Goal: Information Seeking & Learning: Find specific fact

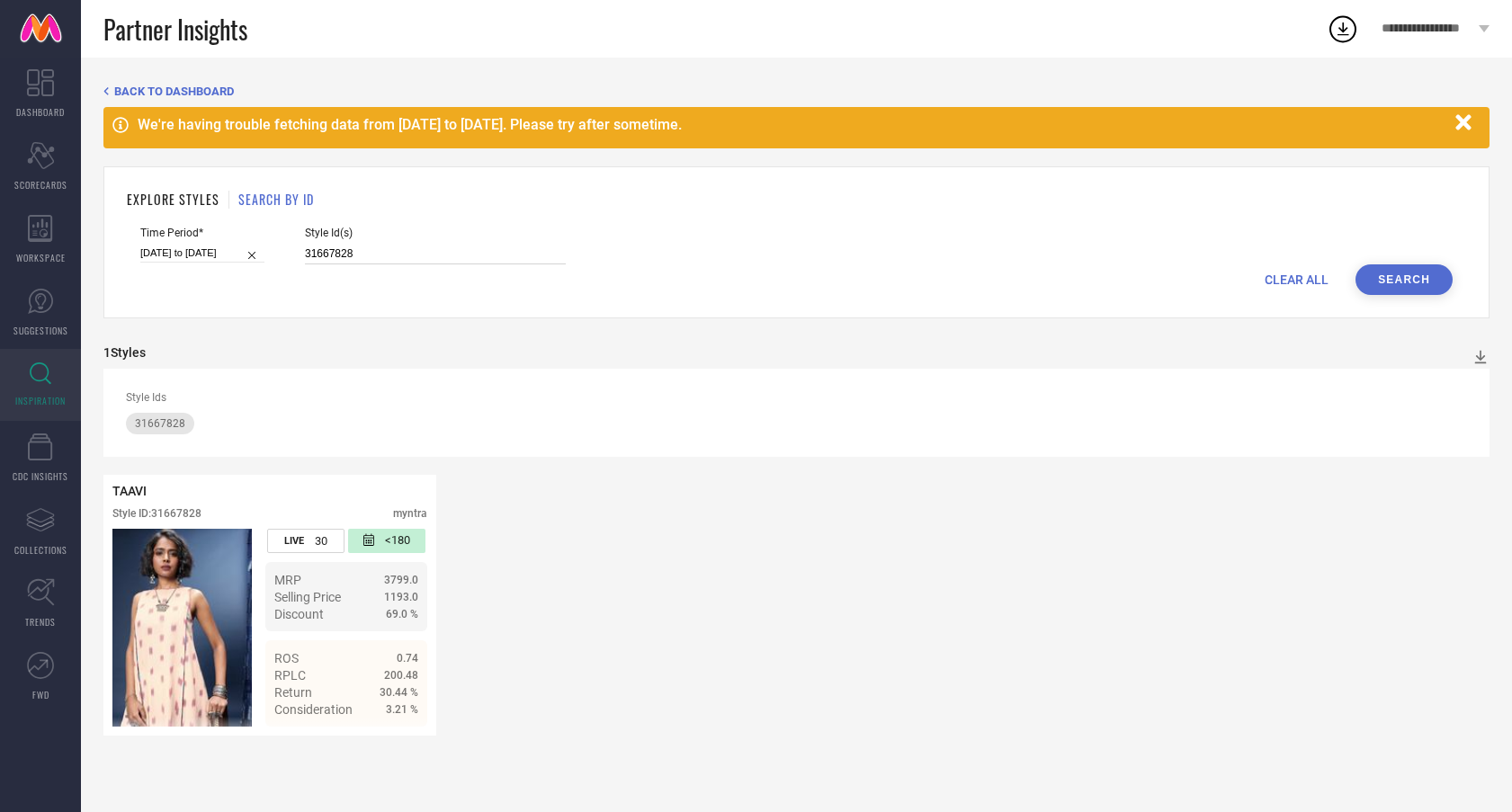
drag, startPoint x: 377, startPoint y: 259, endPoint x: 296, endPoint y: 248, distance: 81.7
click at [376, 259] on input "31667828" at bounding box center [435, 254] width 261 height 21
click at [362, 257] on input "31667828" at bounding box center [435, 254] width 261 height 21
drag, startPoint x: 296, startPoint y: 248, endPoint x: 274, endPoint y: 247, distance: 22.0
click at [274, 247] on div "Time Period* [DATE] to [DATE] Style Id(s) 31667828" at bounding box center [796, 246] width 1313 height 37
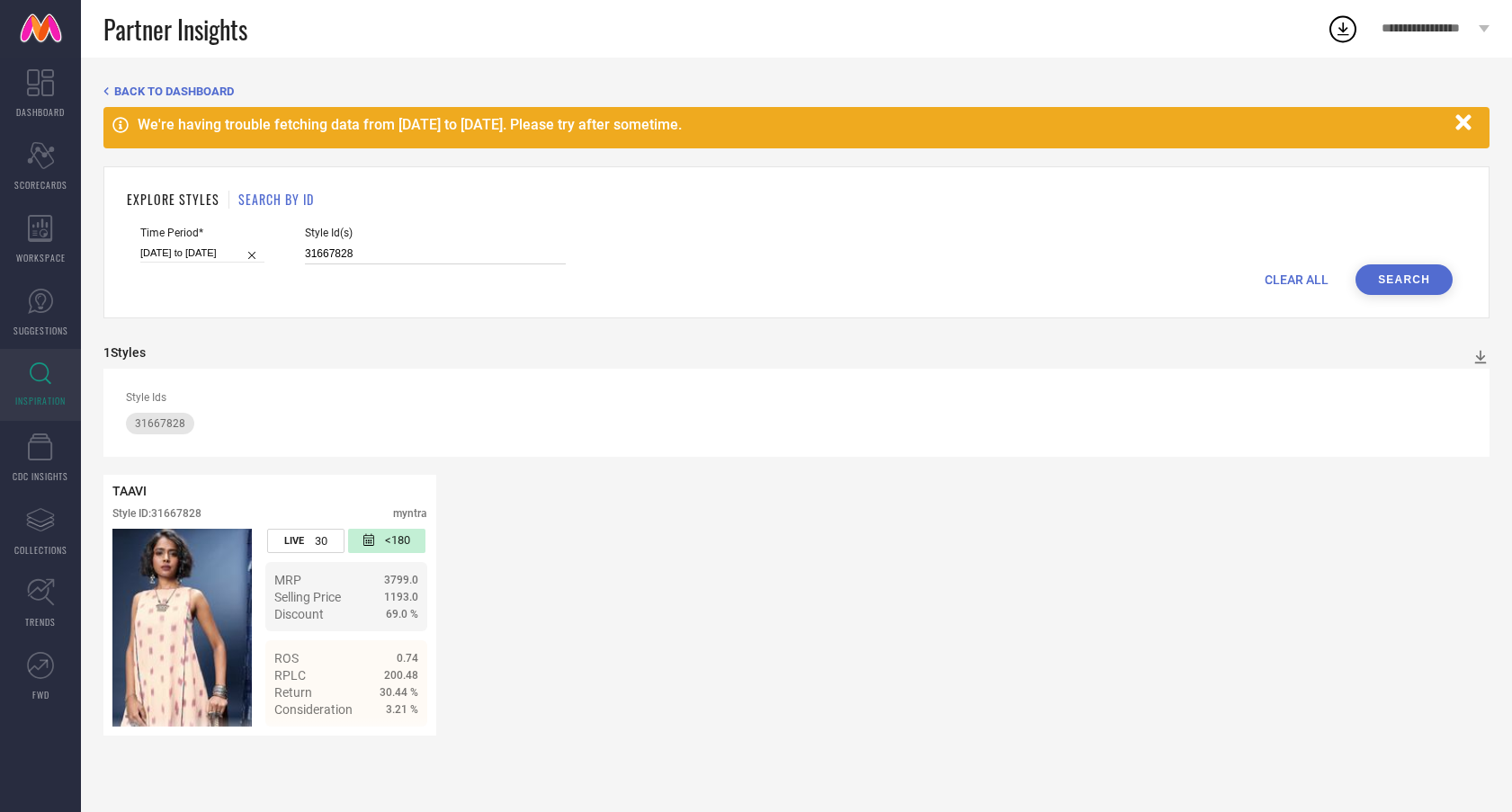
paste input "489034"
click at [1405, 276] on button "Search" at bounding box center [1404, 279] width 97 height 31
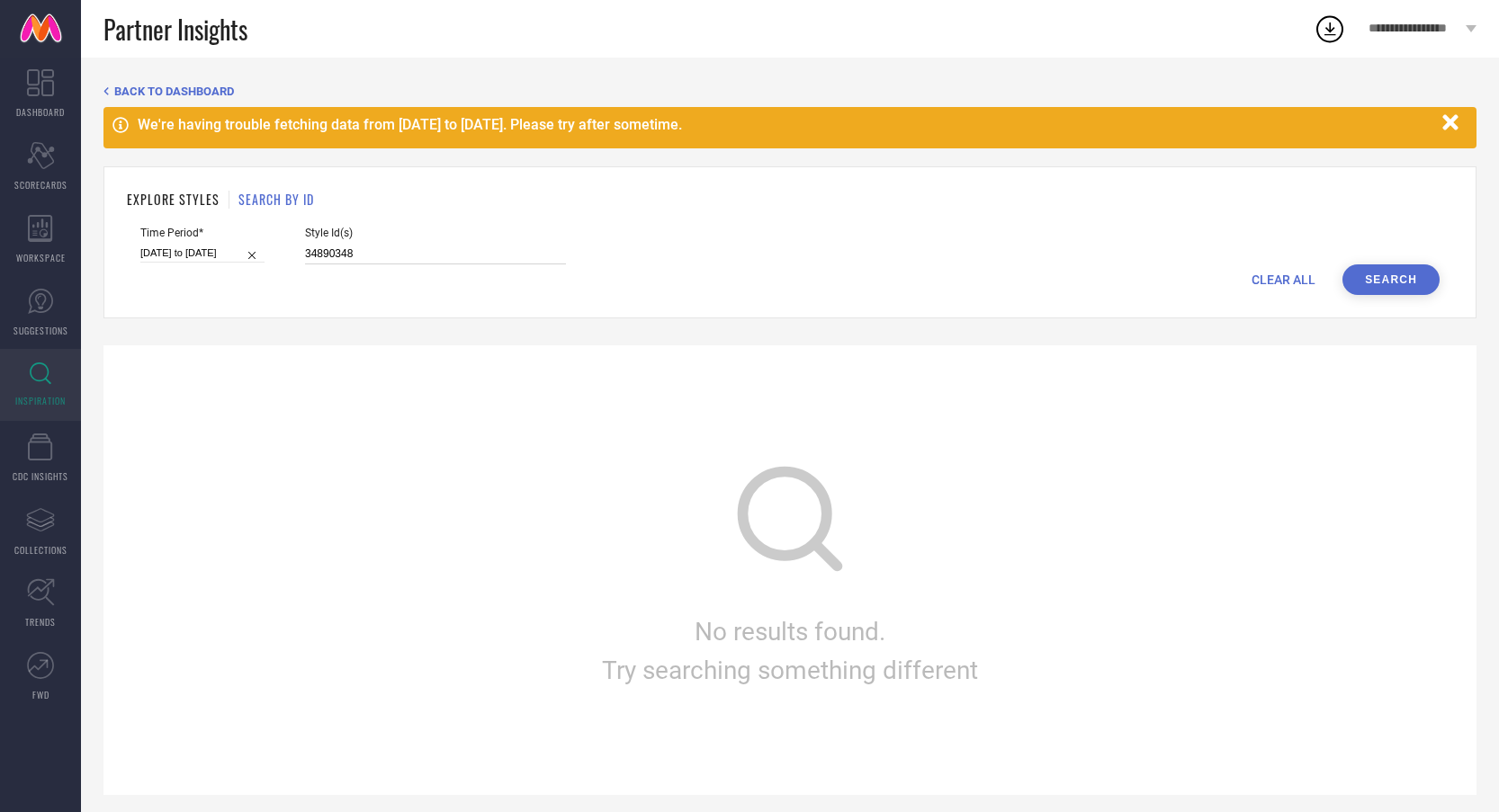
drag, startPoint x: 400, startPoint y: 258, endPoint x: 239, endPoint y: 251, distance: 161.2
click at [239, 251] on div "Time Period* [DATE] to [DATE] Style Id(s) 34890348" at bounding box center [789, 246] width 1299 height 37
paste input "73"
click at [1383, 292] on button "Search" at bounding box center [1390, 279] width 97 height 31
click at [342, 248] on input "34890373" at bounding box center [435, 254] width 261 height 21
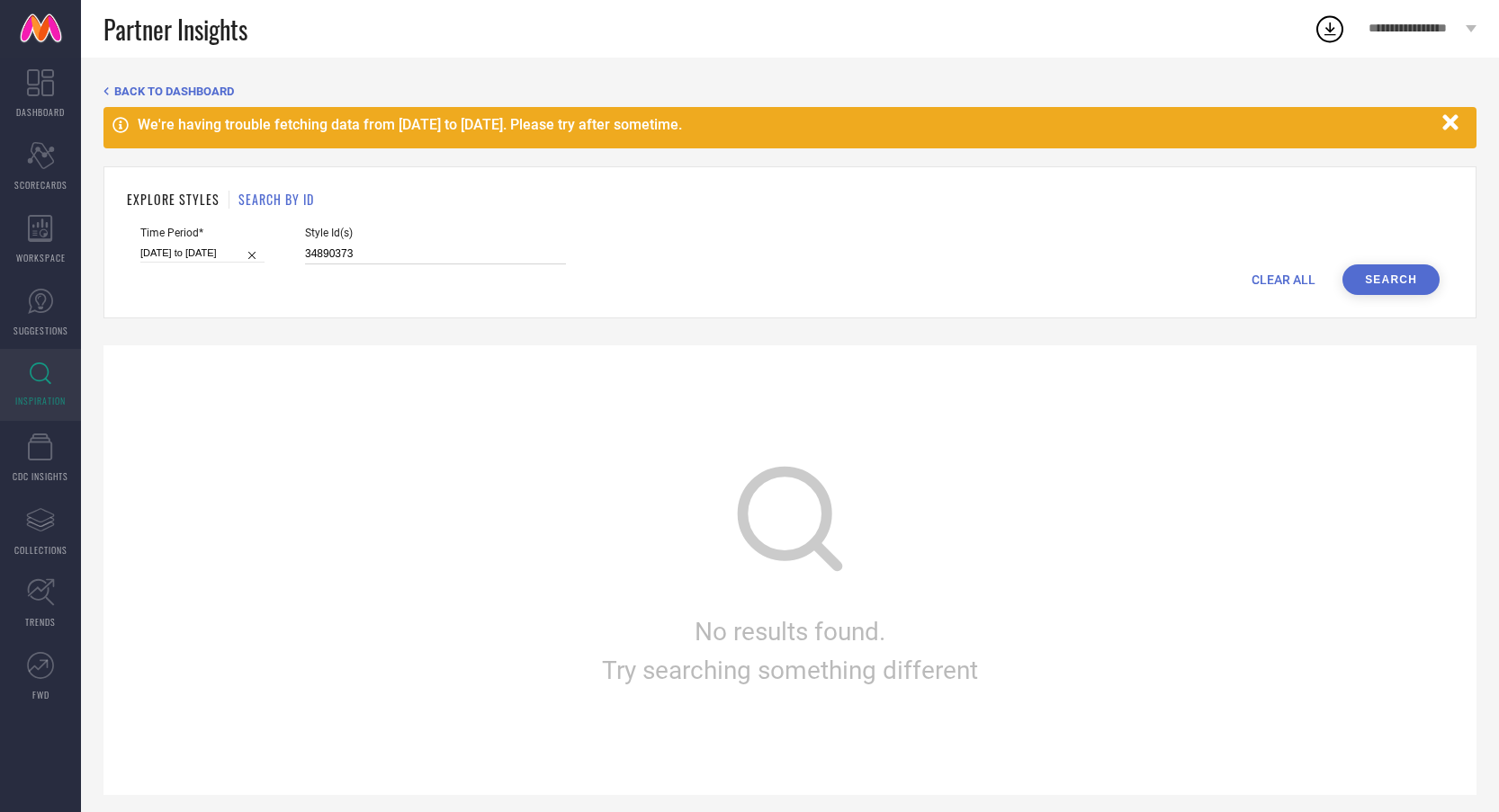
drag, startPoint x: 345, startPoint y: 250, endPoint x: 275, endPoint y: 242, distance: 70.5
click at [275, 242] on div "Time Period* [DATE] to [DATE] Style Id(s) 34890373" at bounding box center [789, 246] width 1299 height 37
paste input "2496278"
click at [1399, 280] on button "Search" at bounding box center [1390, 279] width 97 height 31
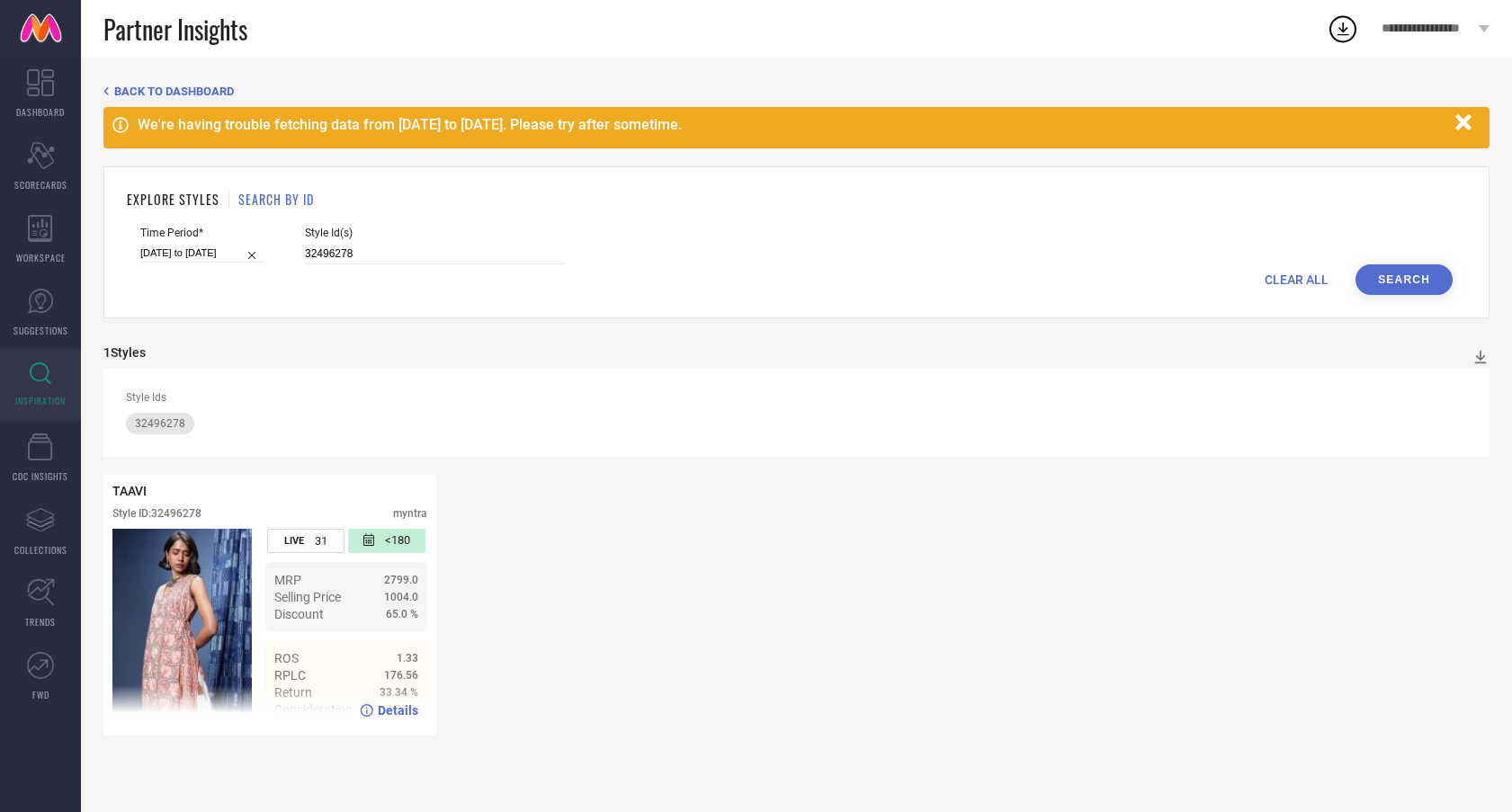
click at [401, 712] on span "Details" at bounding box center [398, 710] width 40 height 15
drag, startPoint x: 353, startPoint y: 256, endPoint x: 251, endPoint y: 249, distance: 102.2
click at [251, 249] on div "Time Period* [DATE] to [DATE] Style Id(s) 32496278" at bounding box center [796, 246] width 1313 height 37
paste input "3040673"
type input "33040673"
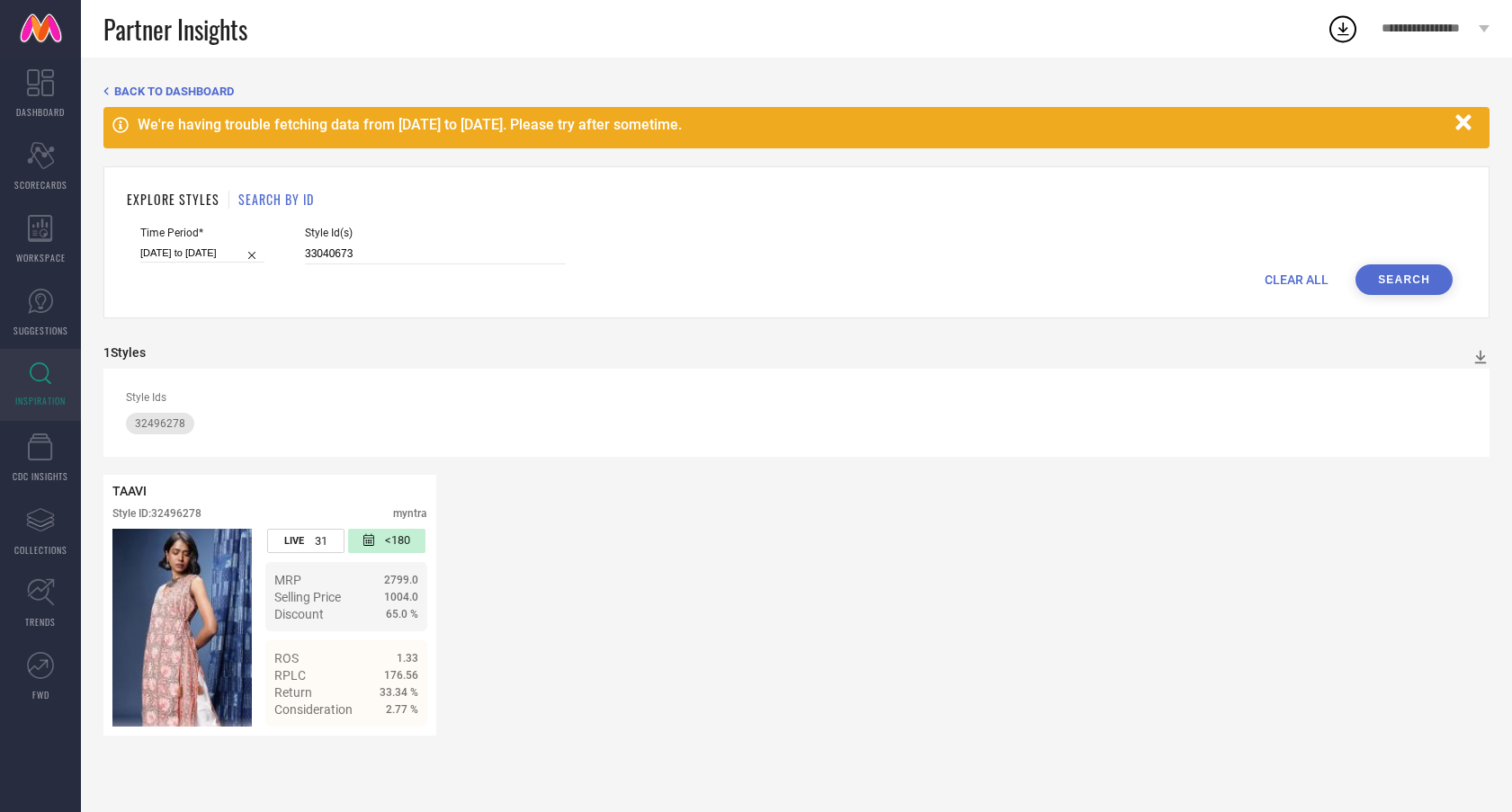
click at [1409, 285] on button "Search" at bounding box center [1404, 279] width 97 height 31
